Goal: Transaction & Acquisition: Purchase product/service

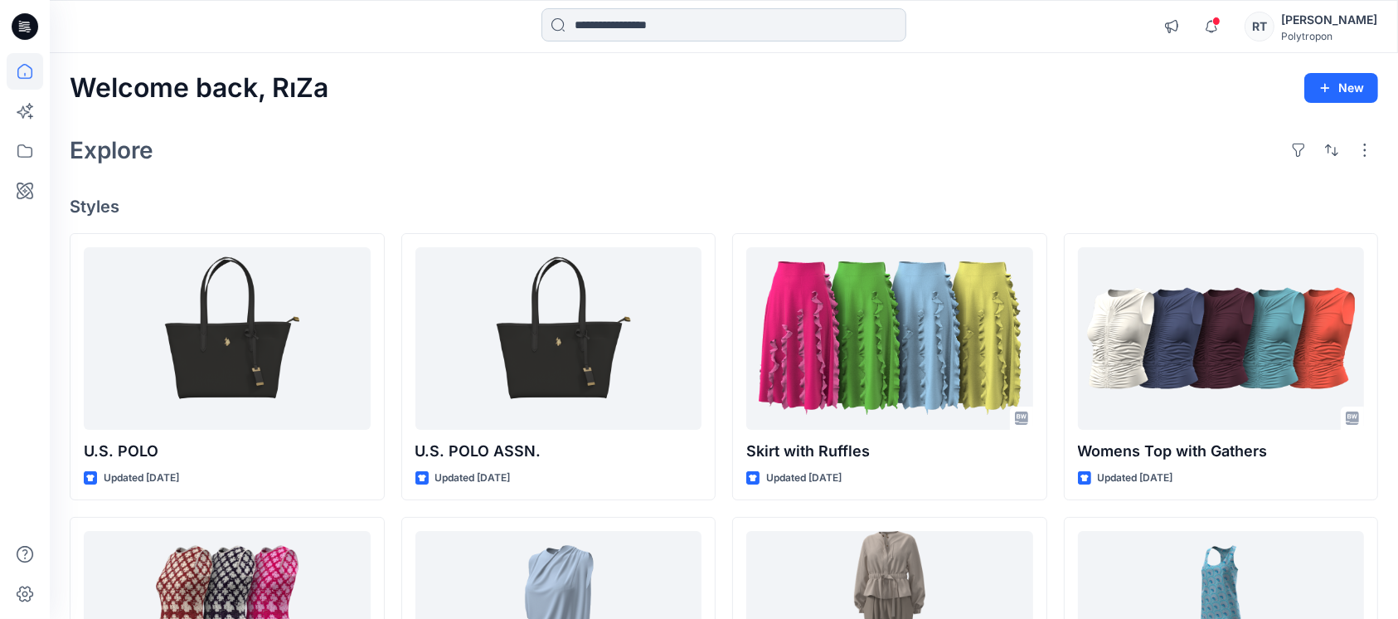
click at [627, 30] on input at bounding box center [724, 24] width 365 height 33
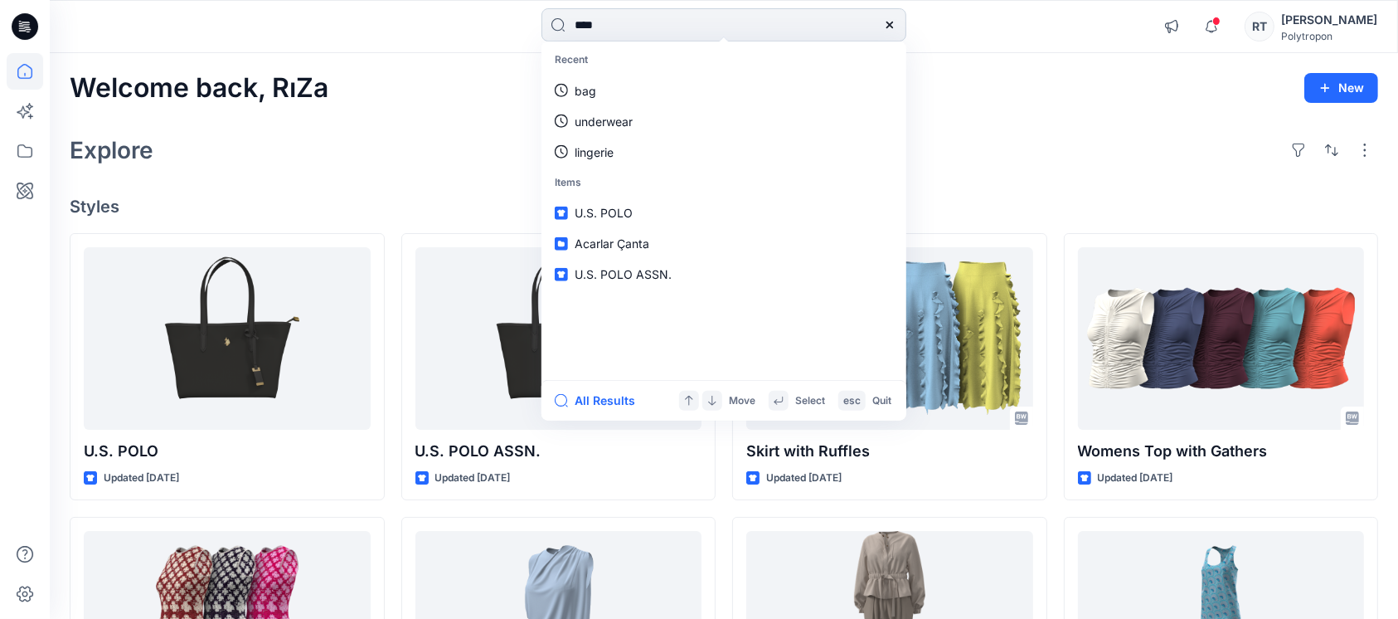
type input "*****"
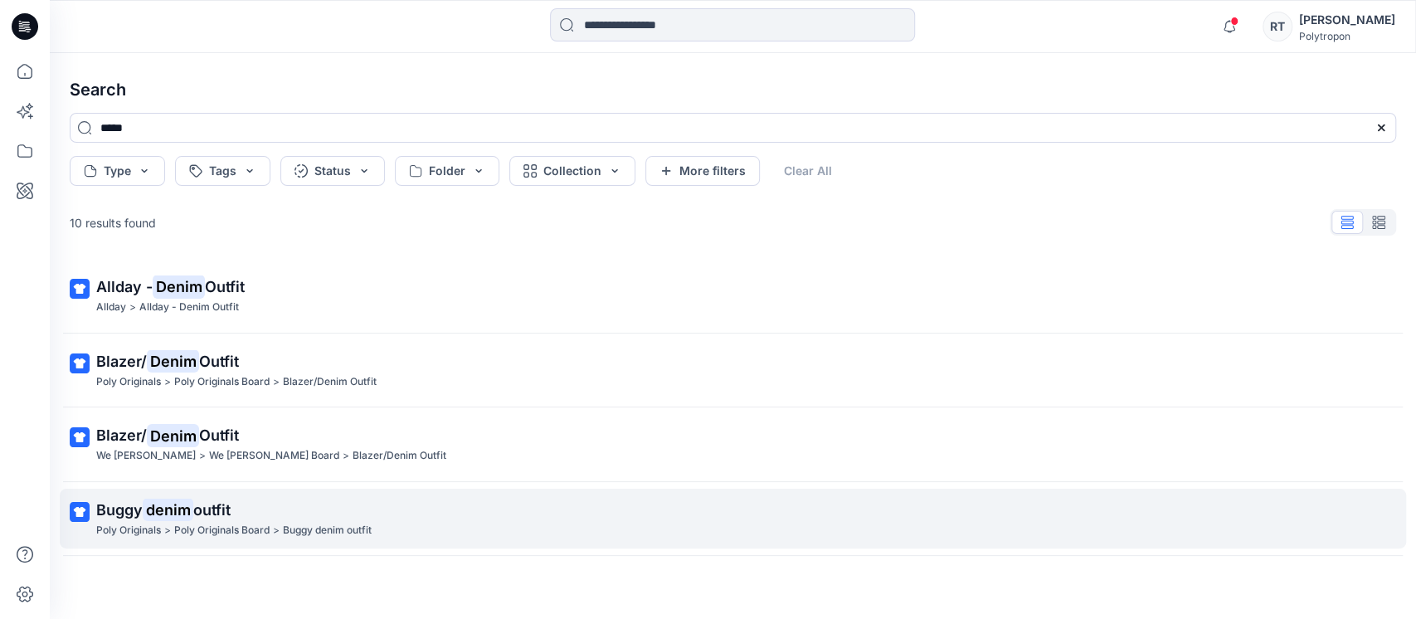
click at [132, 511] on span "Buggy" at bounding box center [119, 509] width 46 height 17
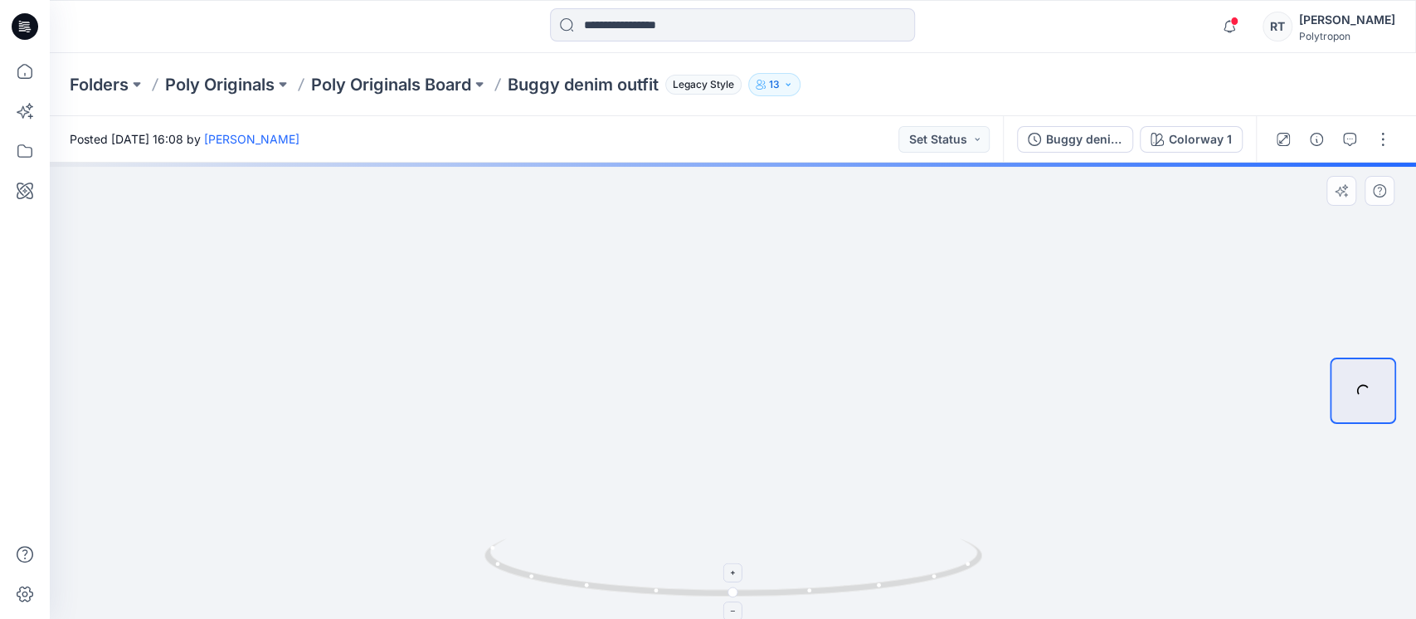
drag, startPoint x: 786, startPoint y: 249, endPoint x: 846, endPoint y: 584, distance: 340.4
click at [846, 614] on div at bounding box center [733, 391] width 1366 height 456
drag, startPoint x: 836, startPoint y: 437, endPoint x: 836, endPoint y: 516, distance: 78.8
click at [836, 516] on img at bounding box center [792, 253] width 1897 height 732
drag, startPoint x: 889, startPoint y: 571, endPoint x: 1016, endPoint y: 564, distance: 127.1
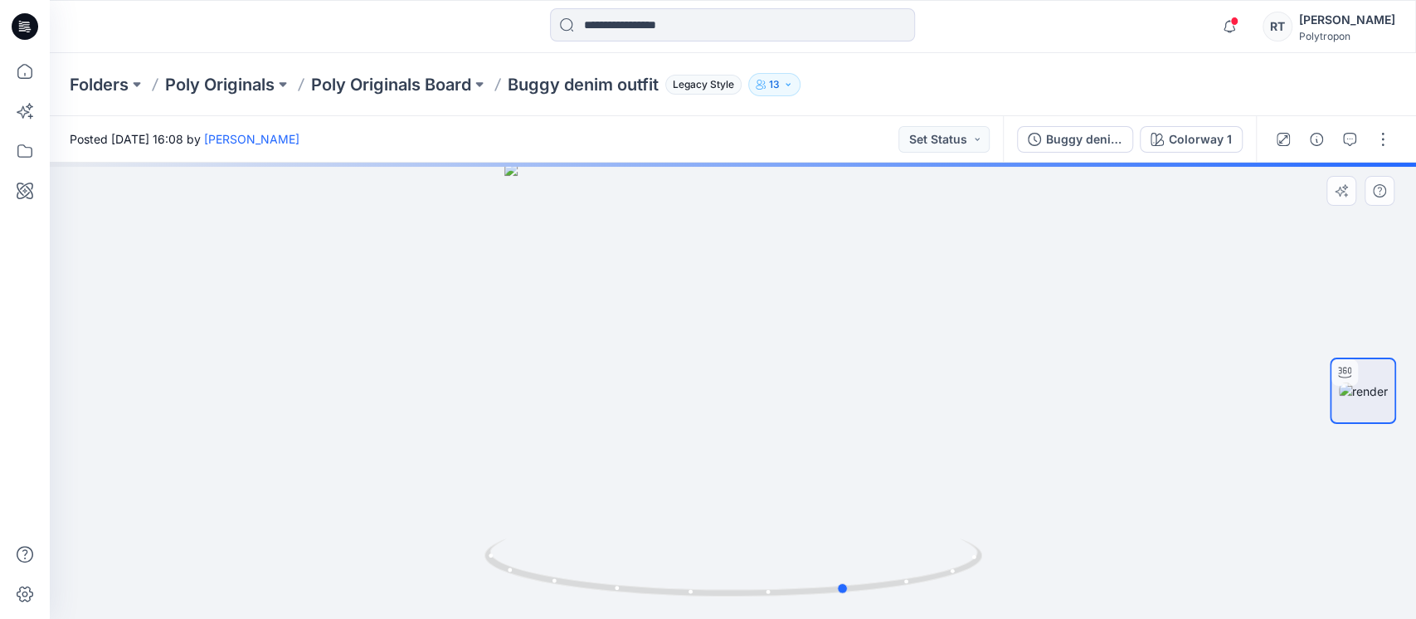
click at [1016, 564] on div at bounding box center [733, 391] width 1366 height 456
